Goal: Task Accomplishment & Management: Use online tool/utility

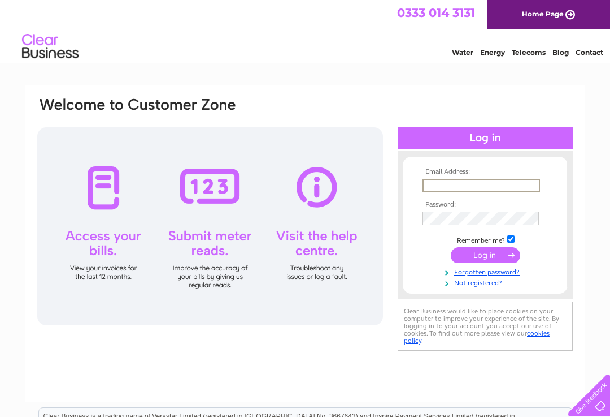
type input "[EMAIL_ADDRESS][DOMAIN_NAME]"
click at [485, 255] on input "submit" at bounding box center [486, 255] width 70 height 16
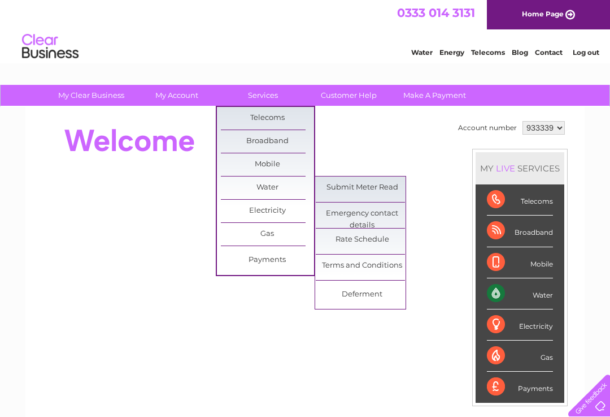
click at [384, 183] on link "Submit Meter Read" at bounding box center [362, 187] width 93 height 23
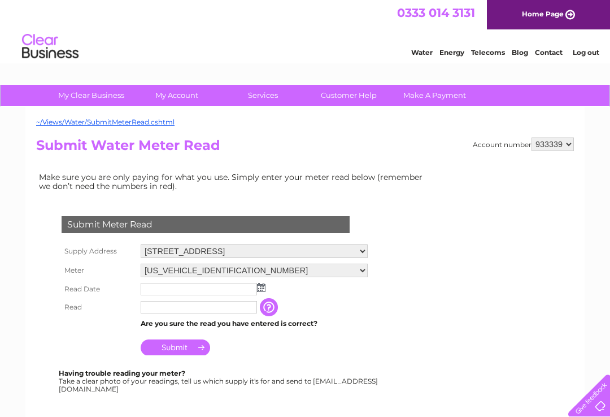
click at [264, 284] on img at bounding box center [261, 287] width 8 height 9
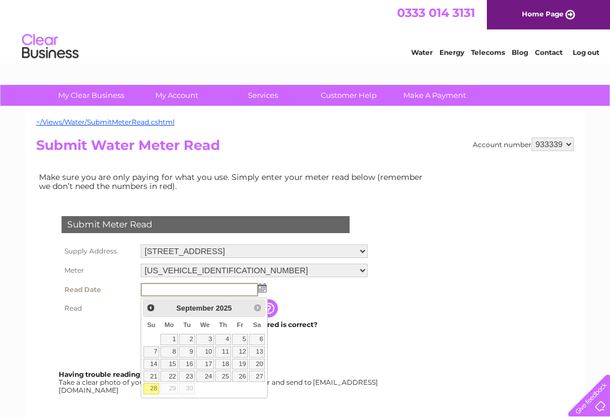
click at [158, 386] on link "28" at bounding box center [152, 388] width 16 height 11
type input "[DATE]"
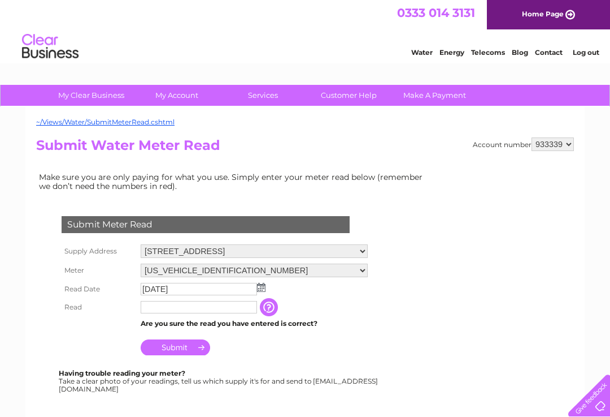
click at [175, 309] on input "text" at bounding box center [199, 307] width 116 height 12
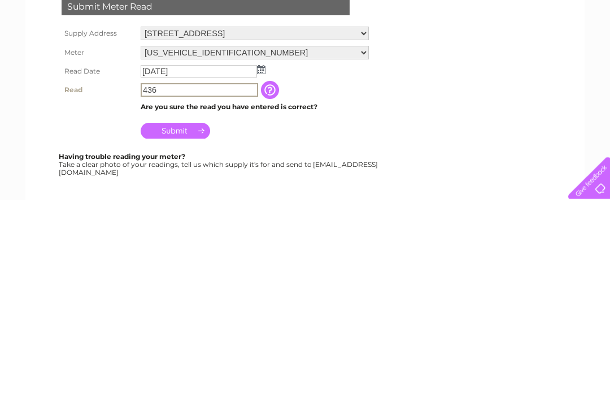
type input "436"
click at [198, 340] on input "Submit" at bounding box center [176, 348] width 70 height 16
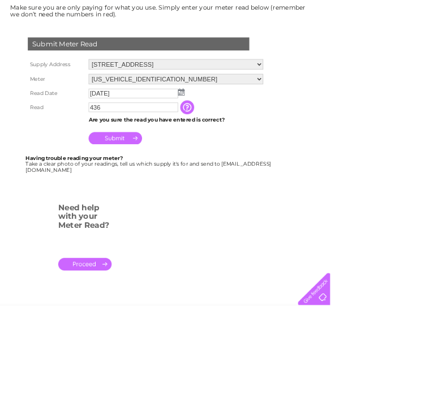
scroll to position [167, 0]
